Goal: Information Seeking & Learning: Learn about a topic

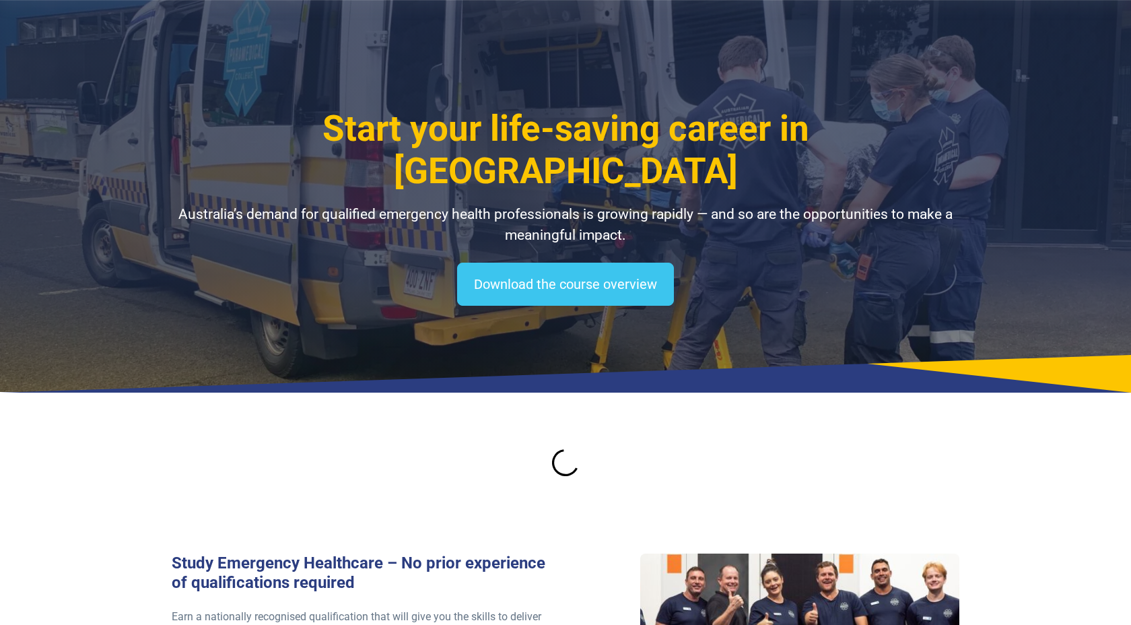
select select "**********"
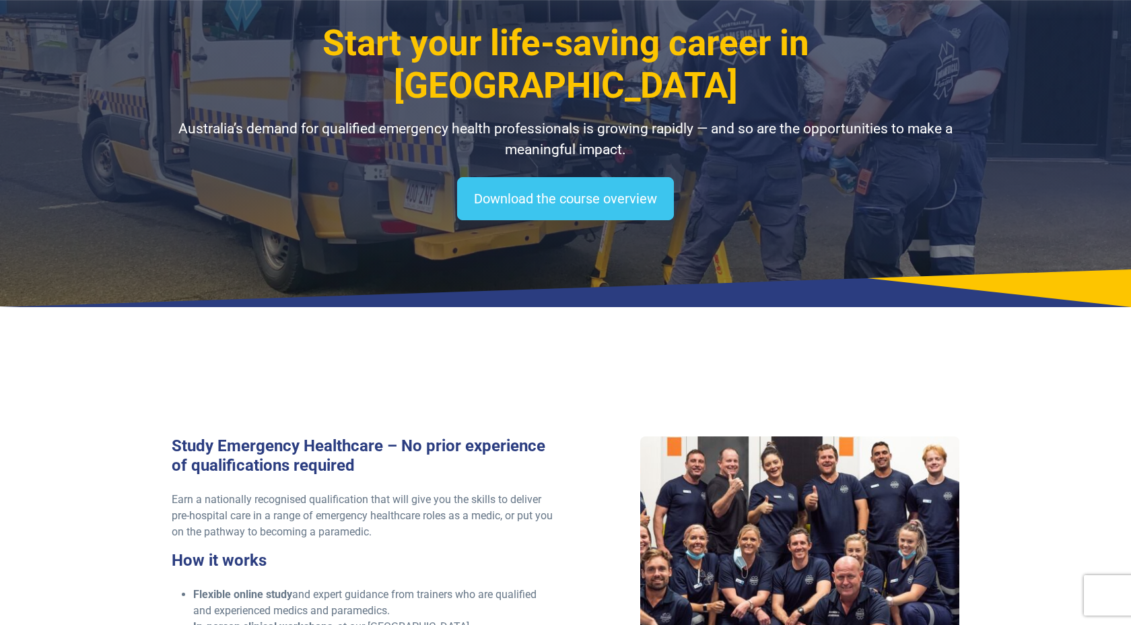
scroll to position [100, 0]
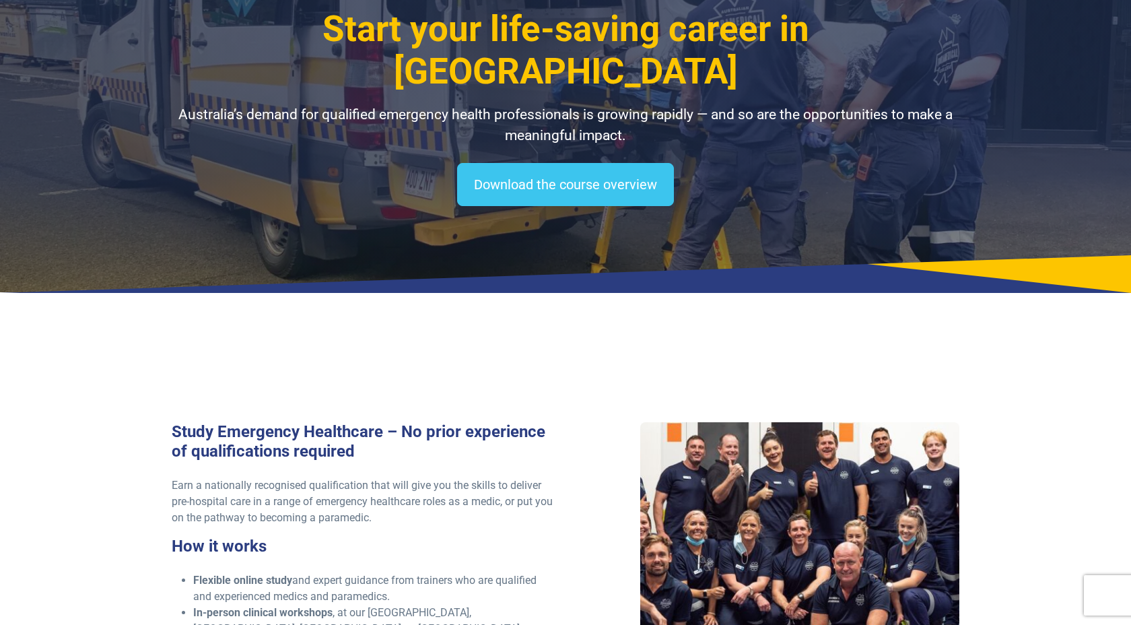
drag, startPoint x: 973, startPoint y: 109, endPoint x: 961, endPoint y: 110, distance: 12.2
click at [973, 109] on div "Start your life-saving career in Western Australia Australia’s demand for quali…" at bounding box center [565, 96] width 943 height 392
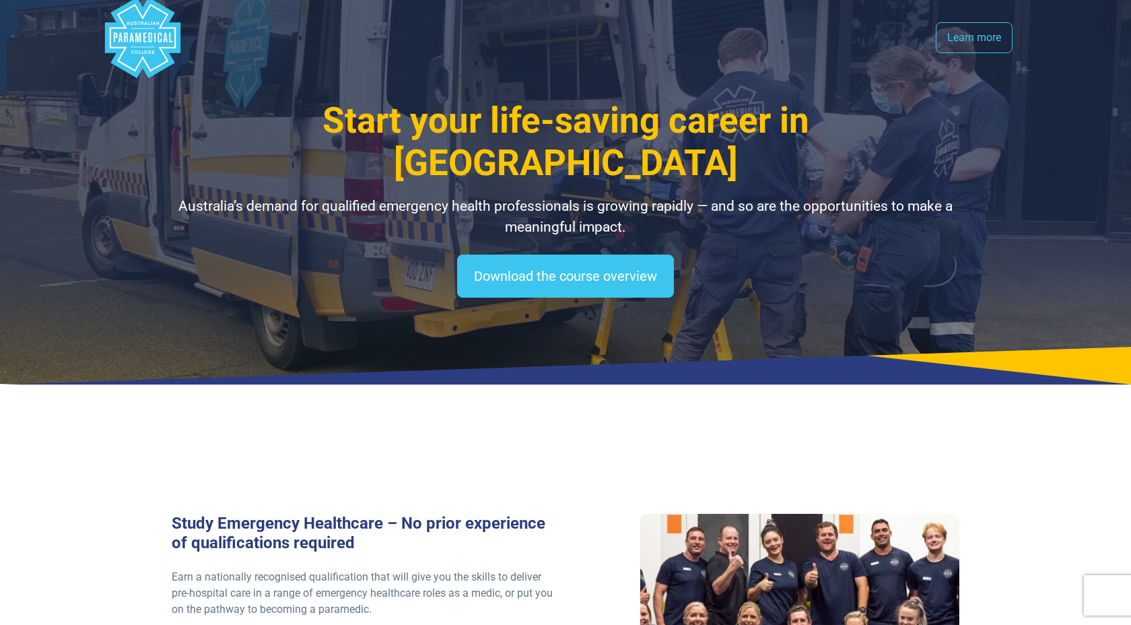
scroll to position [0, 0]
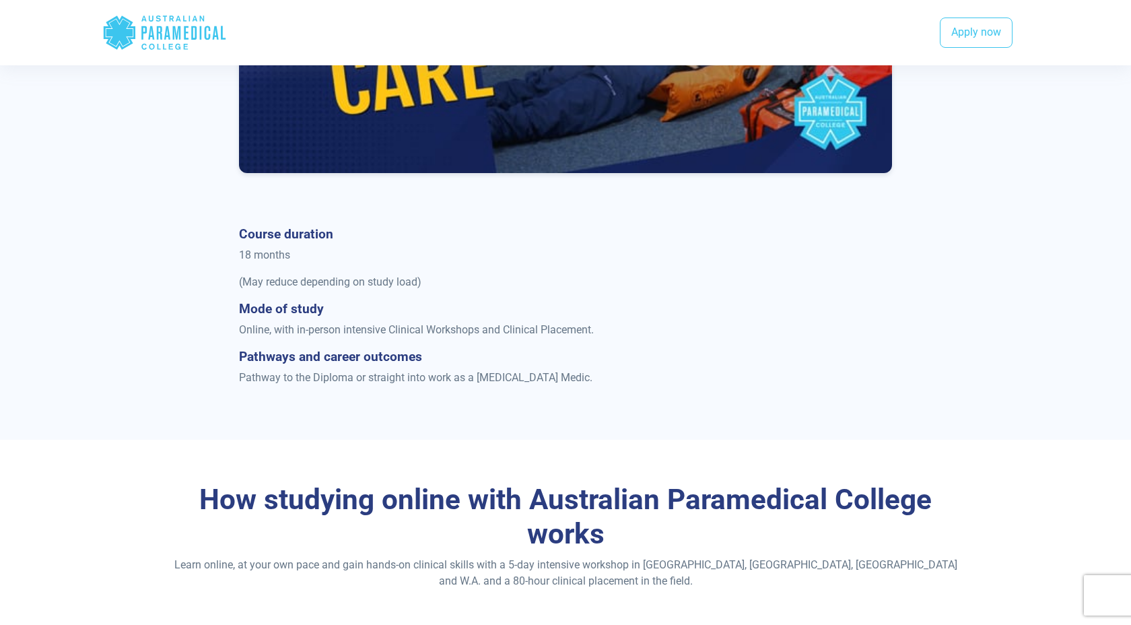
scroll to position [733, 0]
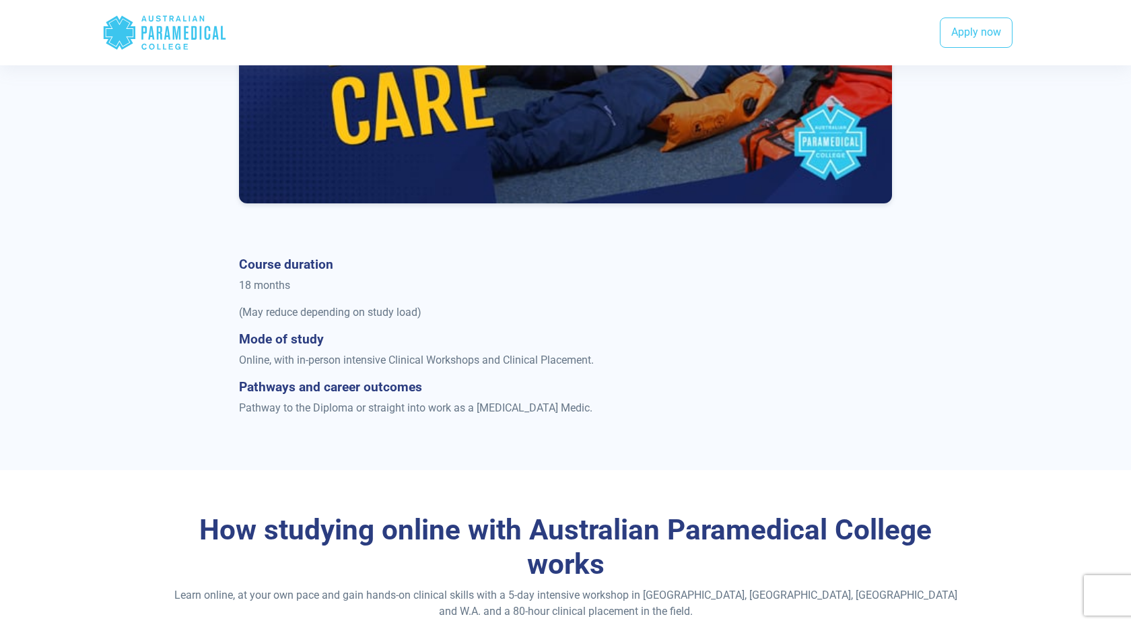
drag, startPoint x: 281, startPoint y: 347, endPoint x: 279, endPoint y: 334, distance: 12.9
click at [281, 347] on div "Course duration 18 months (May reduce depending on study load) Mode of study On…" at bounding box center [566, 342] width 670 height 170
click at [277, 265] on strong "Course duration" at bounding box center [286, 264] width 94 height 15
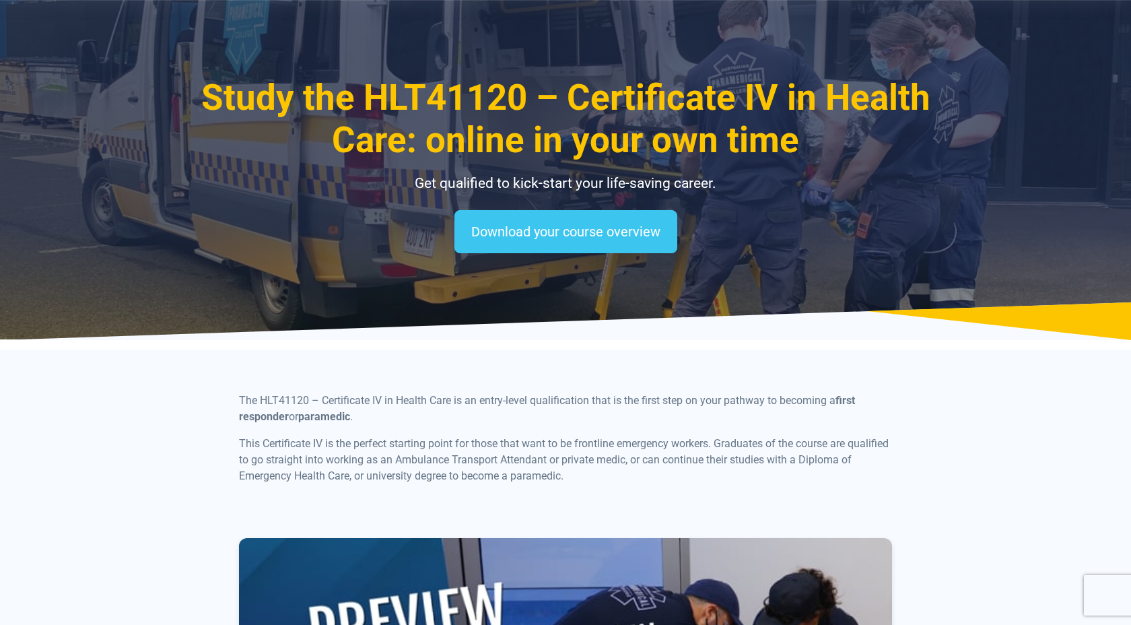
scroll to position [0, 0]
